Goal: Navigation & Orientation: Understand site structure

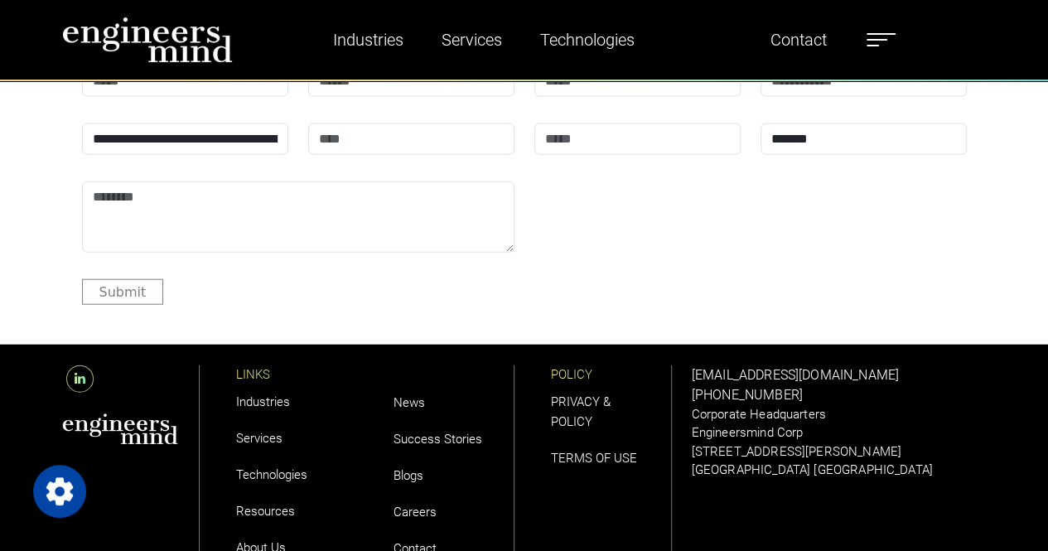
scroll to position [5101, 0]
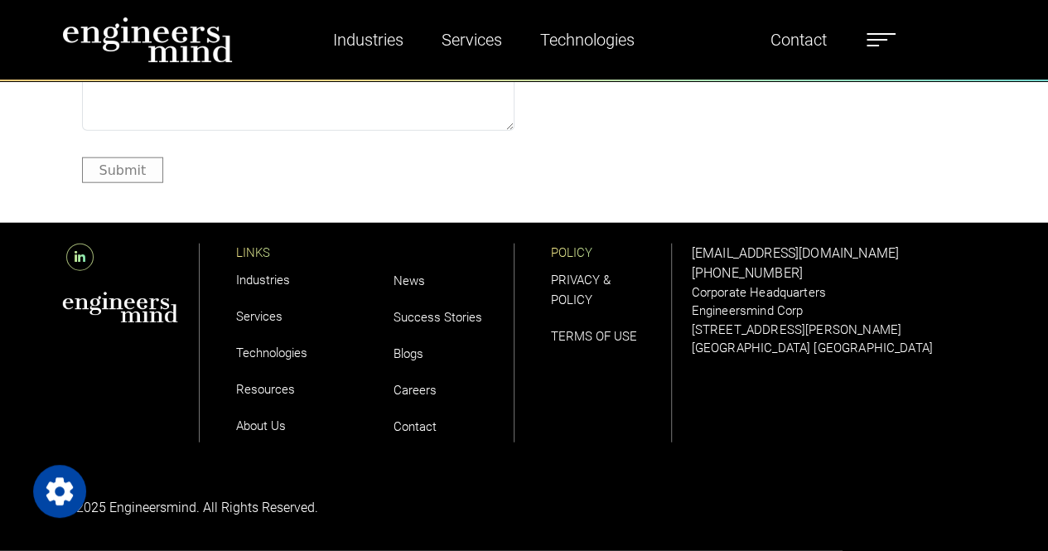
click at [884, 30] on label at bounding box center [881, 40] width 29 height 22
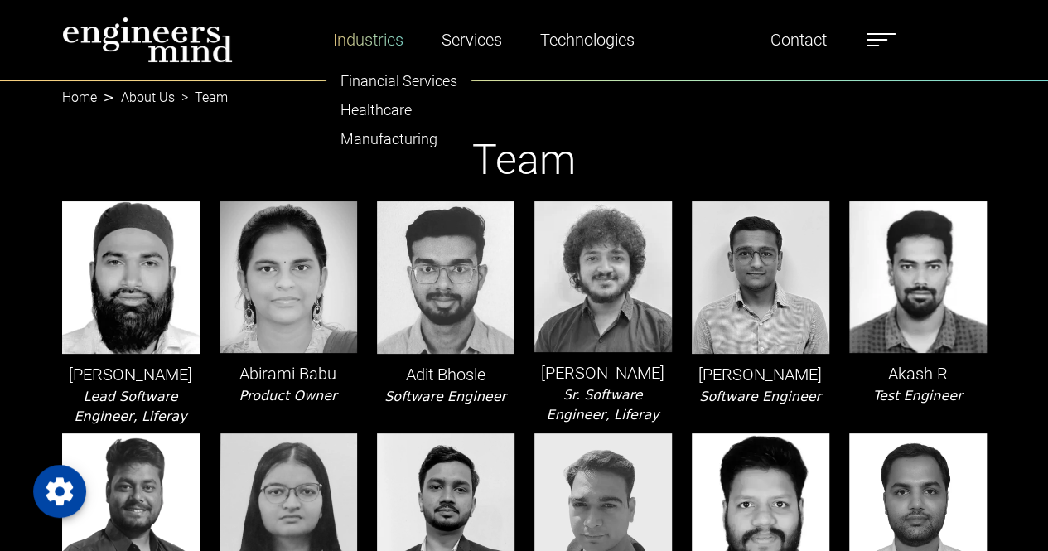
click at [370, 43] on link "Industries" at bounding box center [369, 40] width 84 height 38
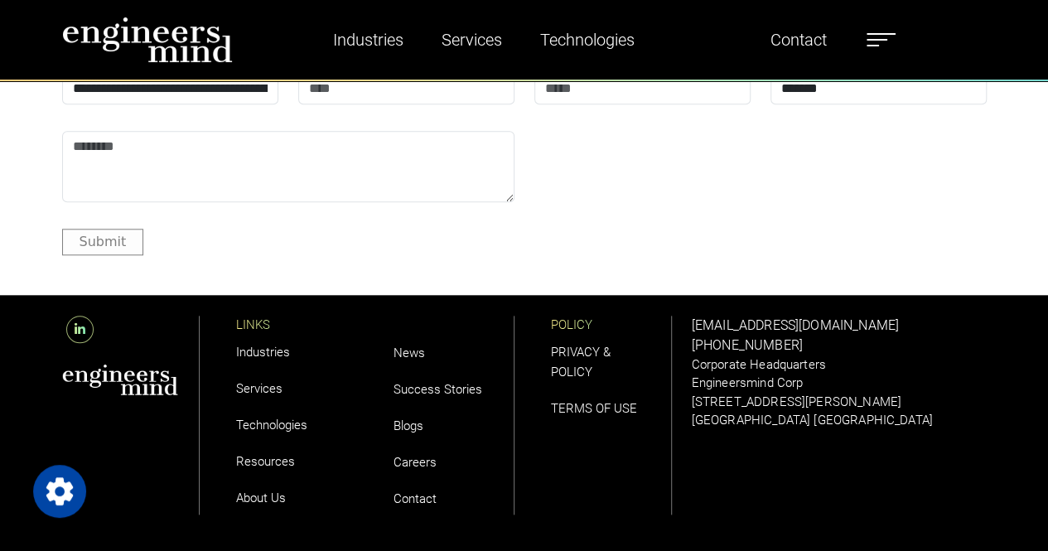
scroll to position [7040, 0]
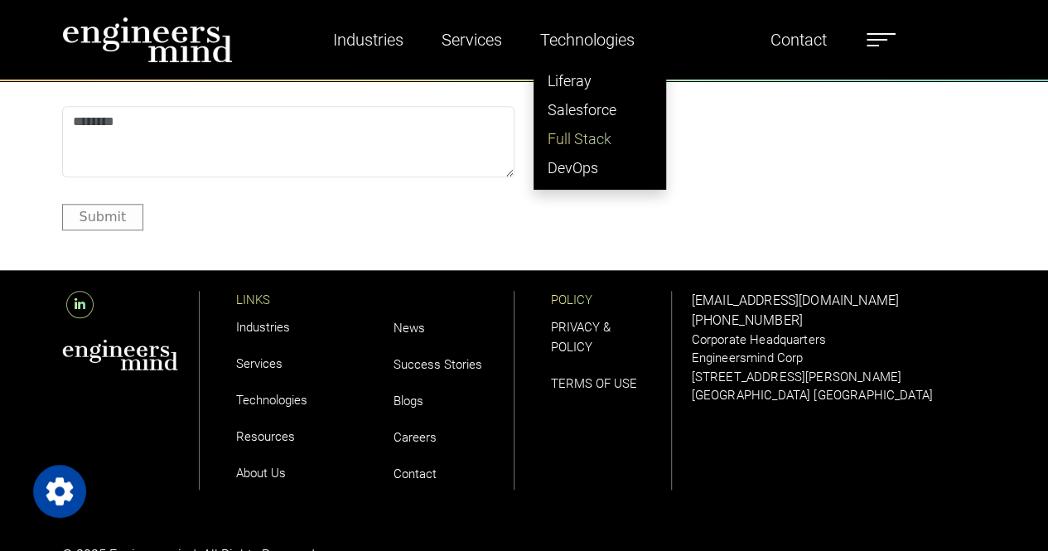
click at [586, 142] on link "Full Stack" at bounding box center [600, 138] width 131 height 29
